Goal: Register for event/course

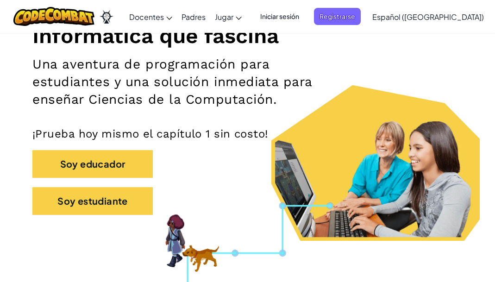
scroll to position [150, 0]
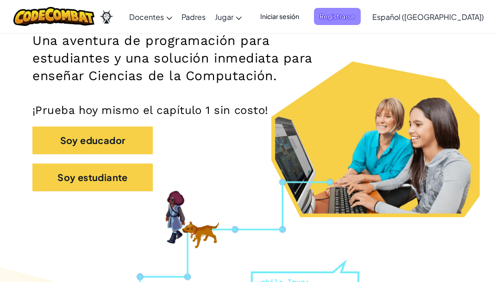
click at [345, 18] on span "Registrarse" at bounding box center [337, 16] width 47 height 17
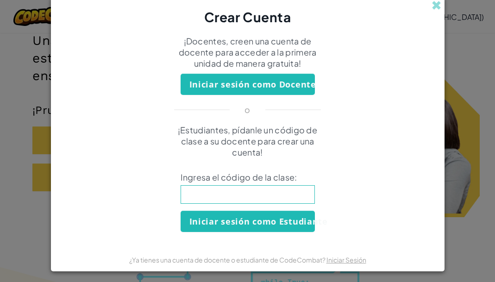
click at [273, 199] on input at bounding box center [248, 194] width 134 height 19
type input "FindRingSwim"
click at [266, 224] on button "Iniciar sesión como Estudiante" at bounding box center [248, 221] width 134 height 21
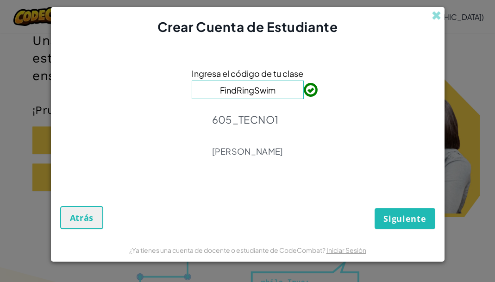
click at [403, 214] on span "Siguiente" at bounding box center [404, 218] width 43 height 11
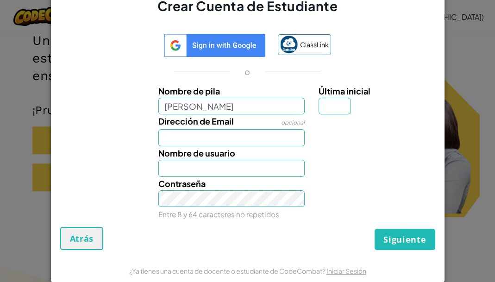
type input "Frida"
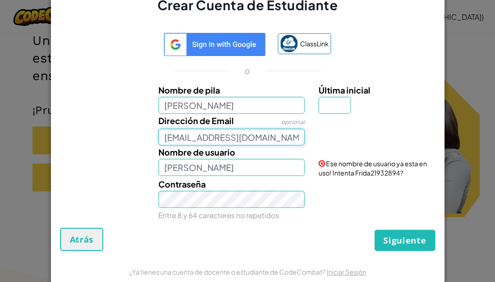
type input "al07197183@tecmilenio.mx"
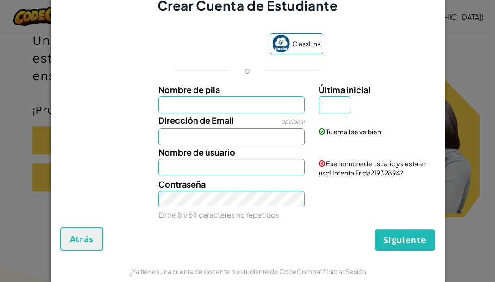
click at [228, 114] on label "Dirección de Email" at bounding box center [195, 119] width 75 height 13
click at [228, 128] on input "Dirección de Email" at bounding box center [231, 136] width 146 height 17
click at [229, 111] on input "Nombre de pila" at bounding box center [231, 104] width 146 height 17
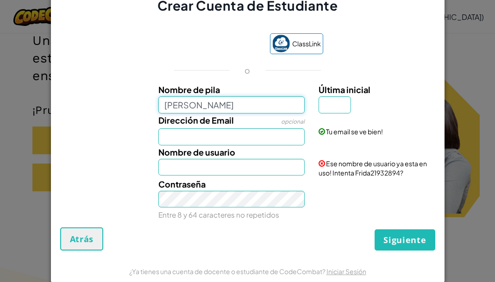
type input "Frida"
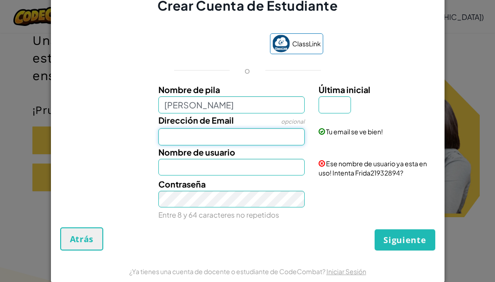
type input "Frida"
click at [237, 141] on input "Dirección de Email" at bounding box center [231, 136] width 146 height 17
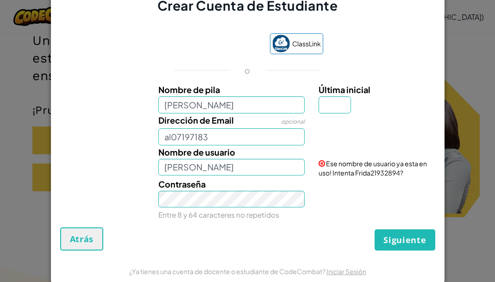
click at [389, 242] on span "Siguiente" at bounding box center [404, 239] width 43 height 11
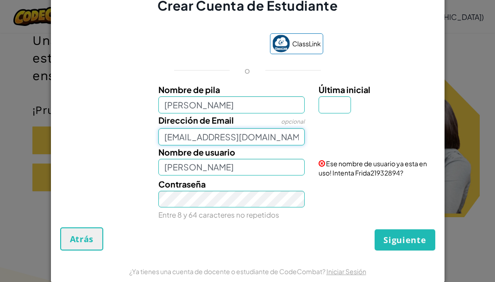
type input "al07197183@tecmilenio.mx"
click at [396, 248] on button "Siguiente" at bounding box center [405, 239] width 60 height 21
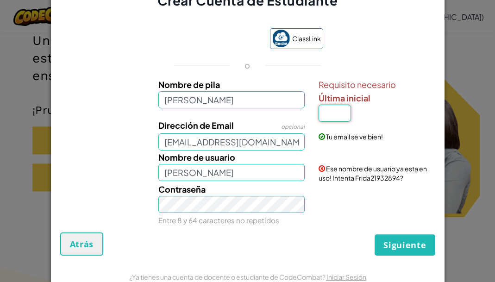
click at [336, 112] on input "Última inicial" at bounding box center [335, 113] width 32 height 17
type input "A"
click at [321, 168] on span at bounding box center [322, 168] width 6 height 6
click at [224, 182] on div "Nombre de usuario FridaA Ese nombre de usuario ya esta en uso! Intenta FridaA90…" at bounding box center [248, 167] width 384 height 32
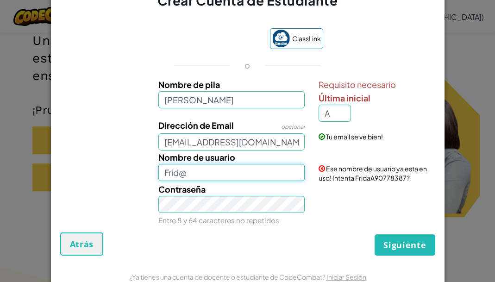
type input "Frid@"
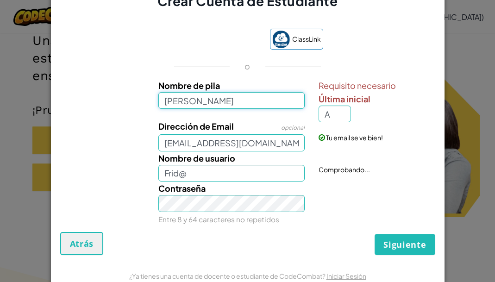
click at [207, 94] on input "Frida" at bounding box center [231, 100] width 146 height 17
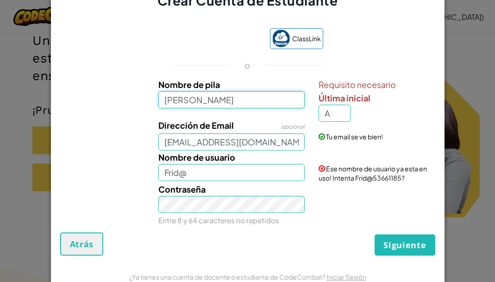
click at [203, 101] on input "Frida" at bounding box center [231, 99] width 146 height 17
type input "Frida Rojas Rojas"
type input "Frida Rojas RojasA"
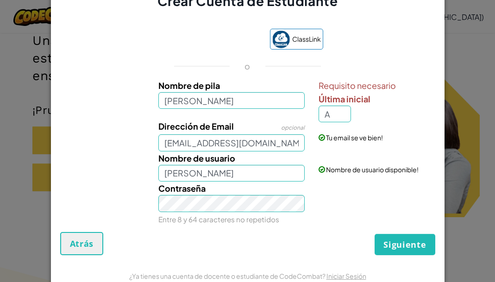
click at [406, 248] on span "Siguiente" at bounding box center [404, 244] width 43 height 11
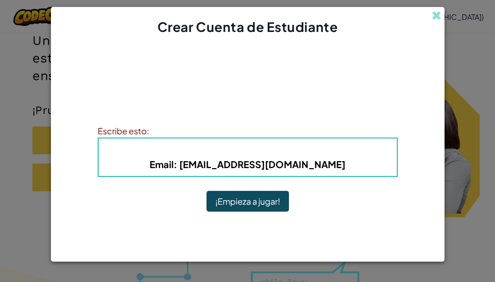
click at [260, 207] on button "¡Empieza a jugar!" at bounding box center [248, 201] width 82 height 21
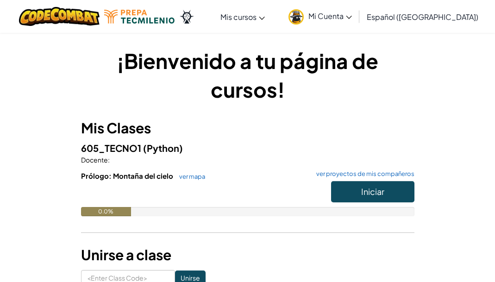
scroll to position [150, 0]
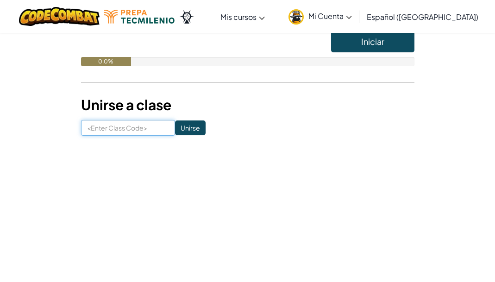
click at [132, 131] on input at bounding box center [128, 128] width 94 height 16
type input "FindRingSwim"
click at [188, 128] on input "Unirse" at bounding box center [190, 127] width 31 height 15
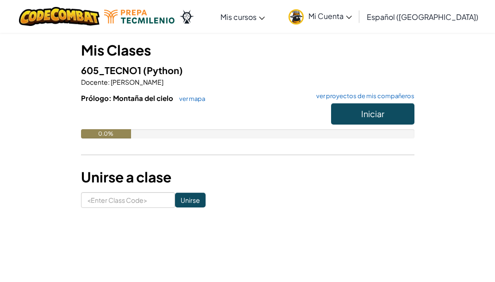
scroll to position [101, 0]
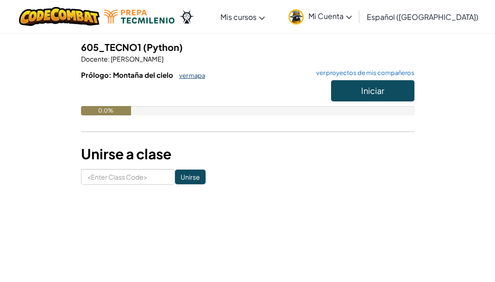
click at [183, 76] on link "ver mapa" at bounding box center [190, 75] width 31 height 7
